Goal: Information Seeking & Learning: Learn about a topic

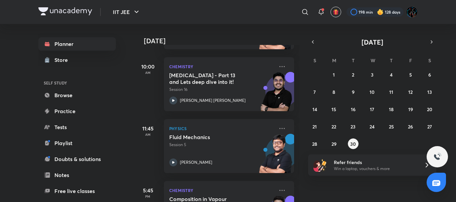
scroll to position [85, 0]
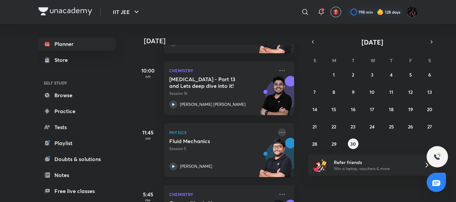
click at [278, 134] on icon at bounding box center [282, 133] width 8 height 8
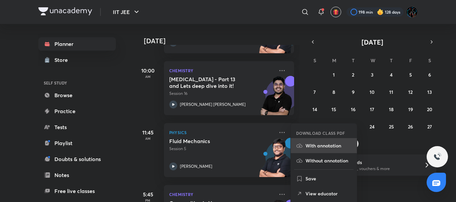
click at [296, 146] on icon at bounding box center [299, 146] width 6 height 4
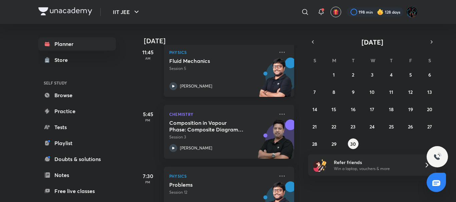
scroll to position [194, 0]
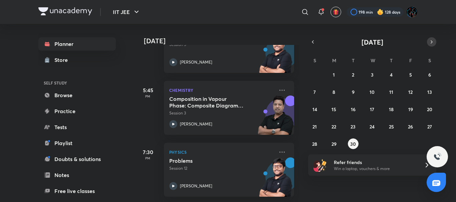
click at [429, 40] on icon "button" at bounding box center [431, 42] width 5 height 6
click at [371, 72] on abbr "1" at bounding box center [372, 75] width 2 height 6
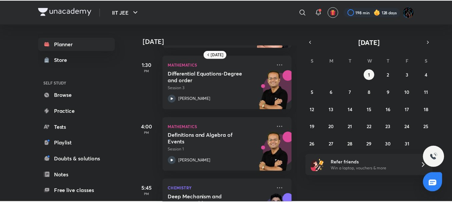
scroll to position [184, 0]
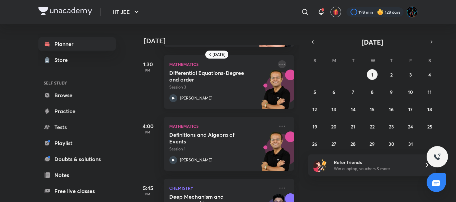
click at [278, 64] on icon at bounding box center [282, 64] width 8 height 8
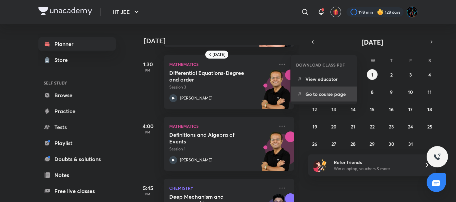
click at [316, 96] on p "Go to course page" at bounding box center [328, 94] width 46 height 7
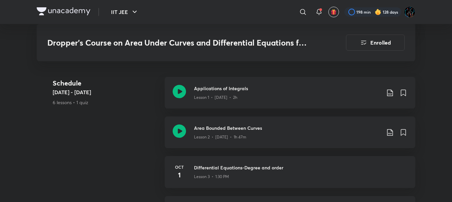
scroll to position [360, 0]
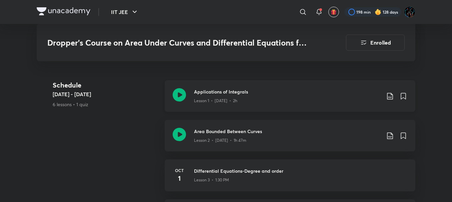
click at [389, 96] on icon at bounding box center [390, 96] width 8 height 8
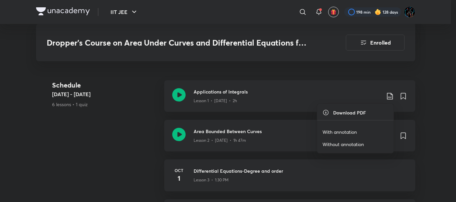
click at [339, 130] on p "With annotation" at bounding box center [339, 132] width 34 height 7
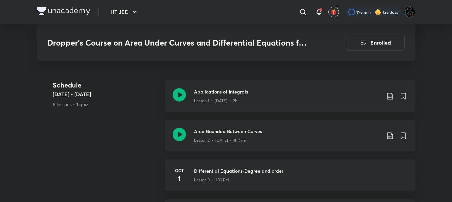
click at [241, 131] on h3 "Area Bounded Between Curves" at bounding box center [287, 131] width 187 height 7
